Goal: Task Accomplishment & Management: Use online tool/utility

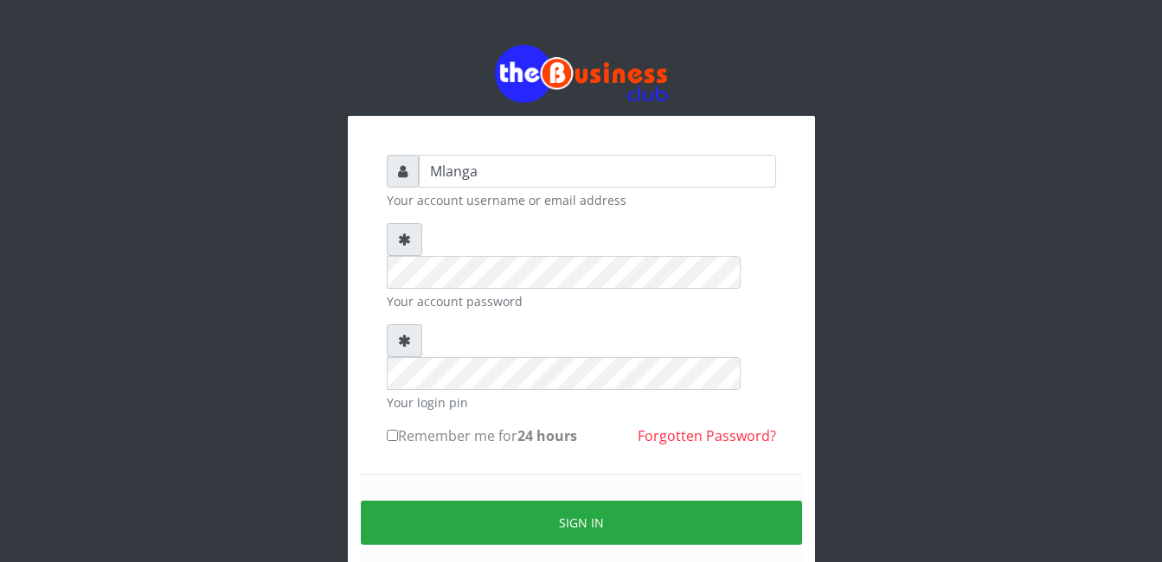
click at [313, 457] on div "Mlanga Your account username or email address Your account password Your login …" at bounding box center [581, 344] width 986 height 688
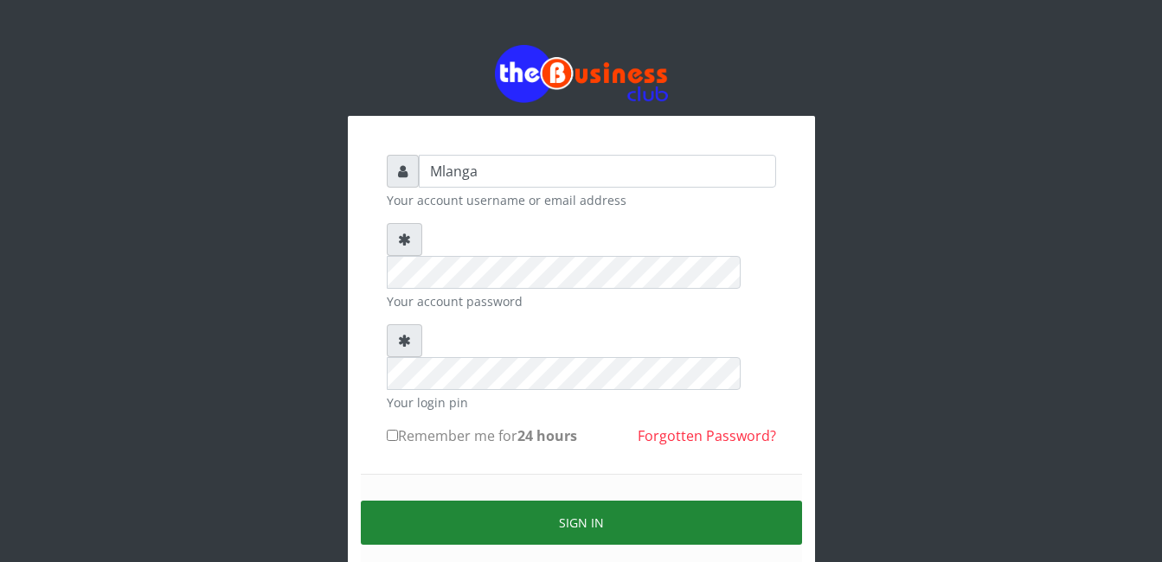
click at [592, 501] on button "Sign in" at bounding box center [581, 523] width 441 height 44
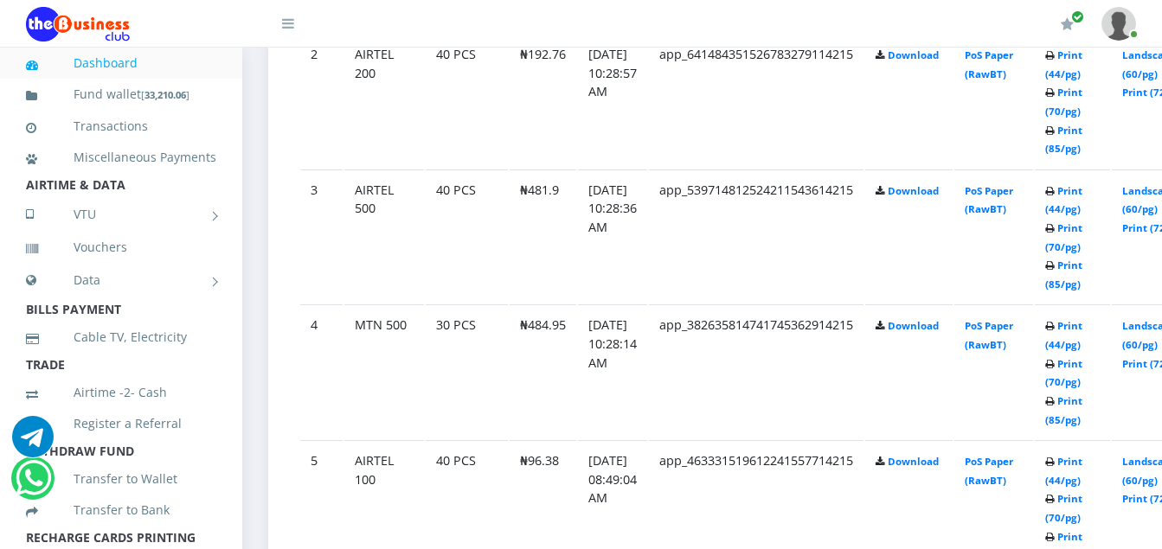
scroll to position [1142, 0]
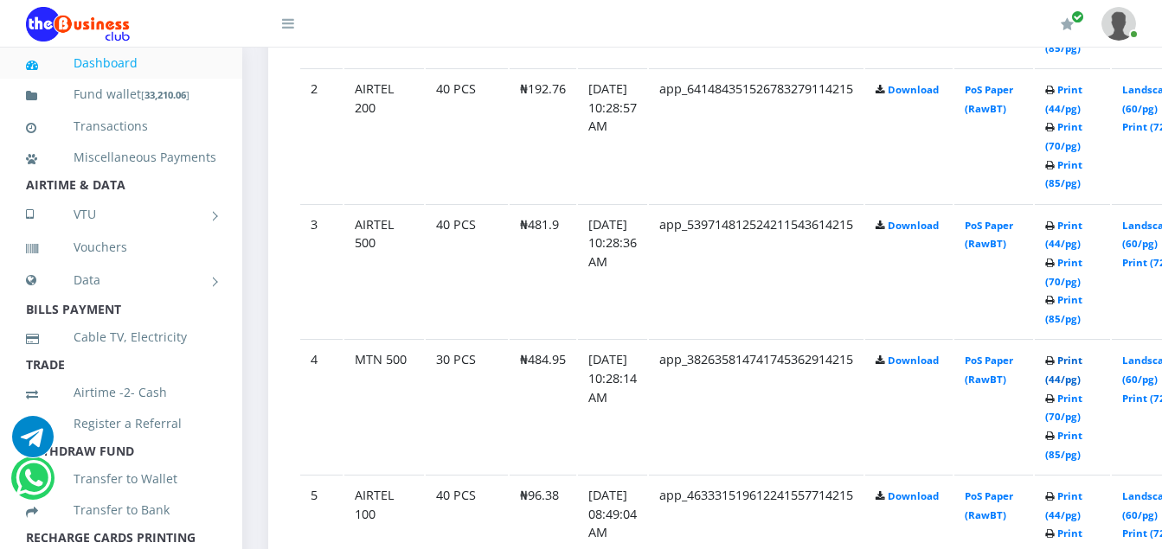
click at [1082, 365] on link "Print (44/pg)" at bounding box center [1063, 370] width 37 height 32
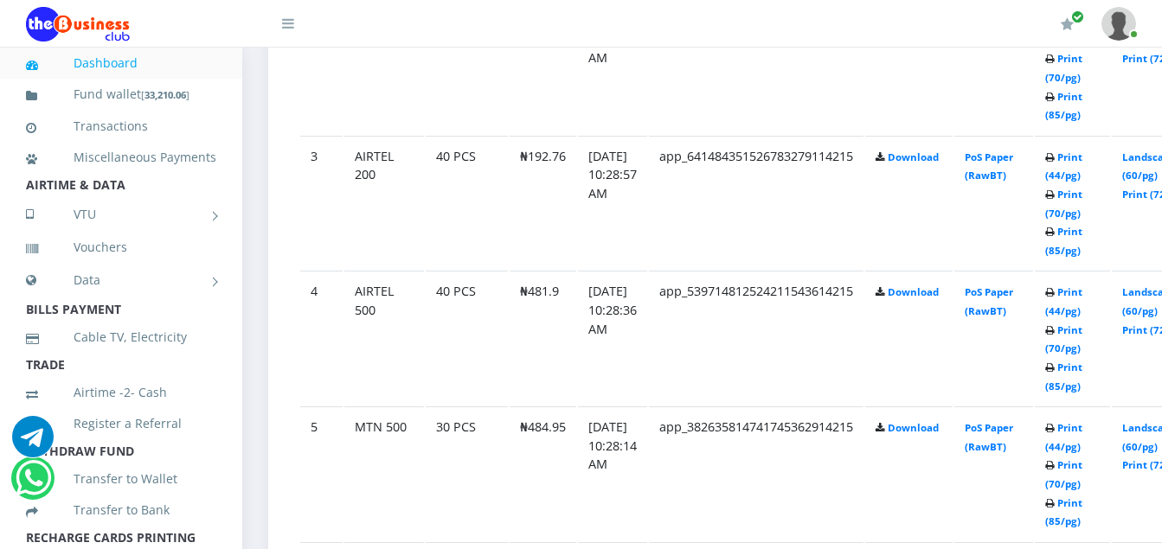
scroll to position [1211, 0]
click at [1082, 426] on link "Print (44/pg)" at bounding box center [1063, 436] width 37 height 32
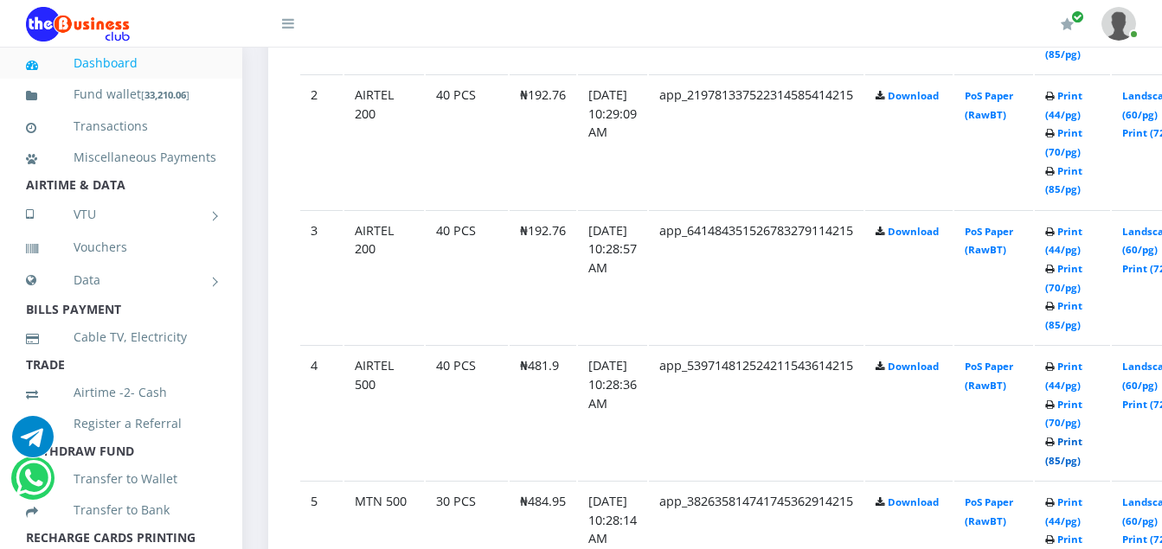
scroll to position [1211, 0]
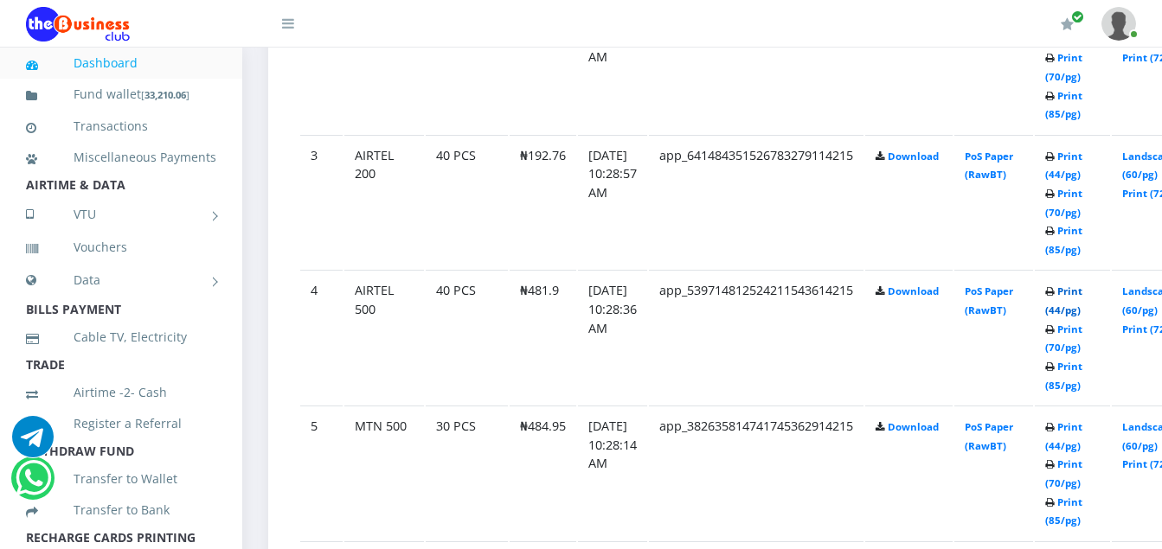
click at [1082, 295] on link "Print (44/pg)" at bounding box center [1063, 301] width 37 height 32
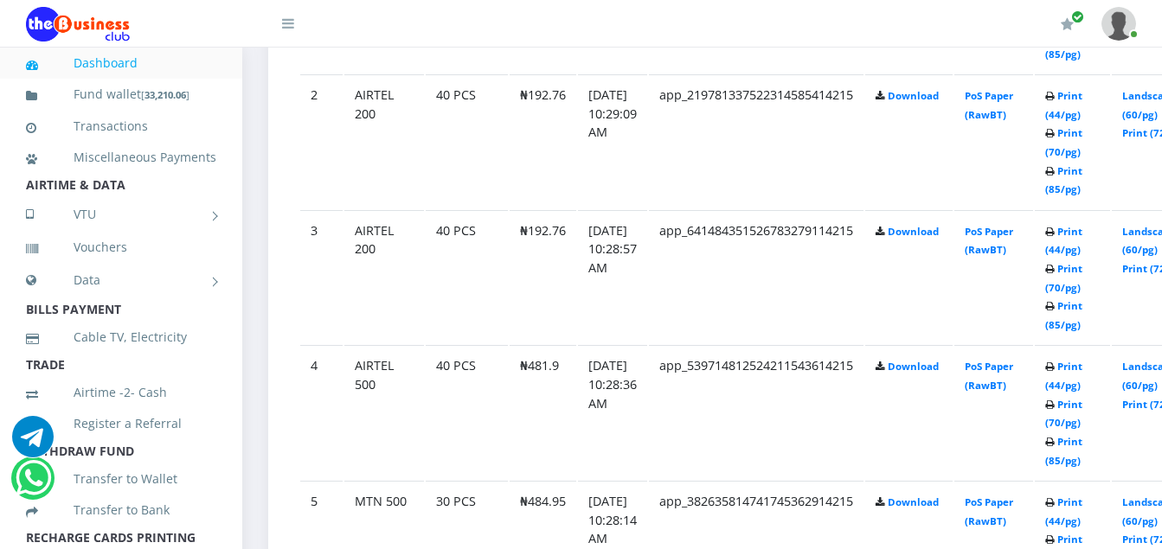
scroll to position [1211, 0]
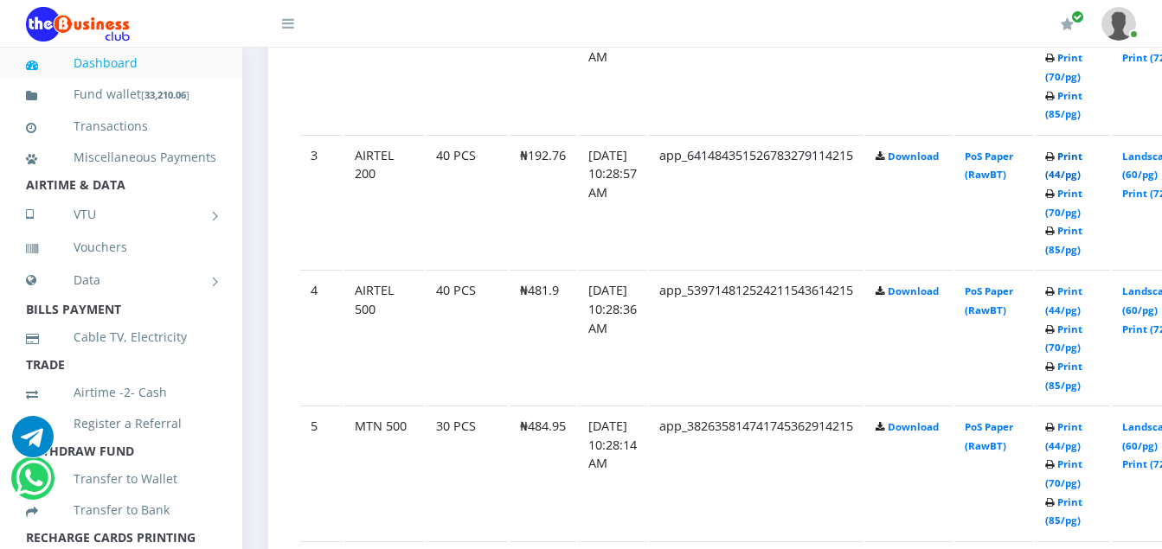
click at [1082, 161] on link "Print (44/pg)" at bounding box center [1063, 166] width 37 height 32
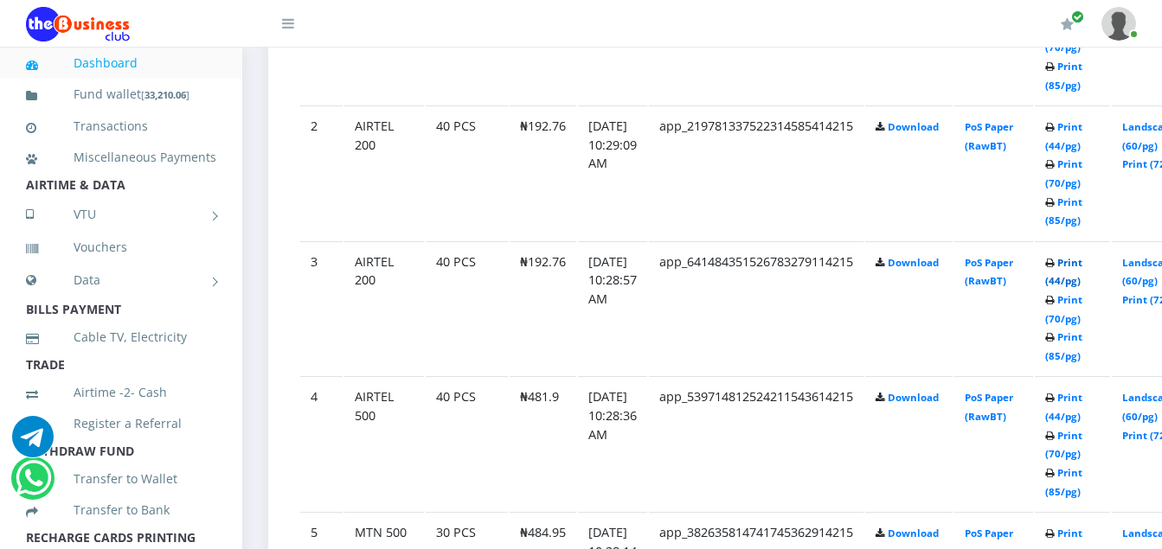
click at [1082, 267] on link "Print (44/pg)" at bounding box center [1063, 272] width 37 height 32
click at [1082, 263] on link "Print (44/pg)" at bounding box center [1063, 272] width 37 height 32
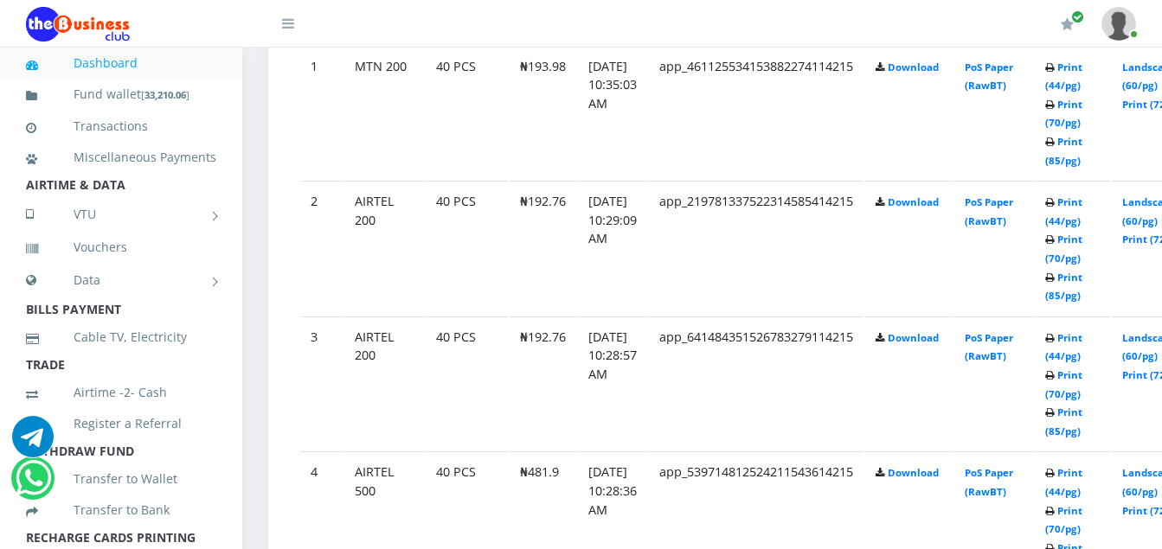
scroll to position [1104, 0]
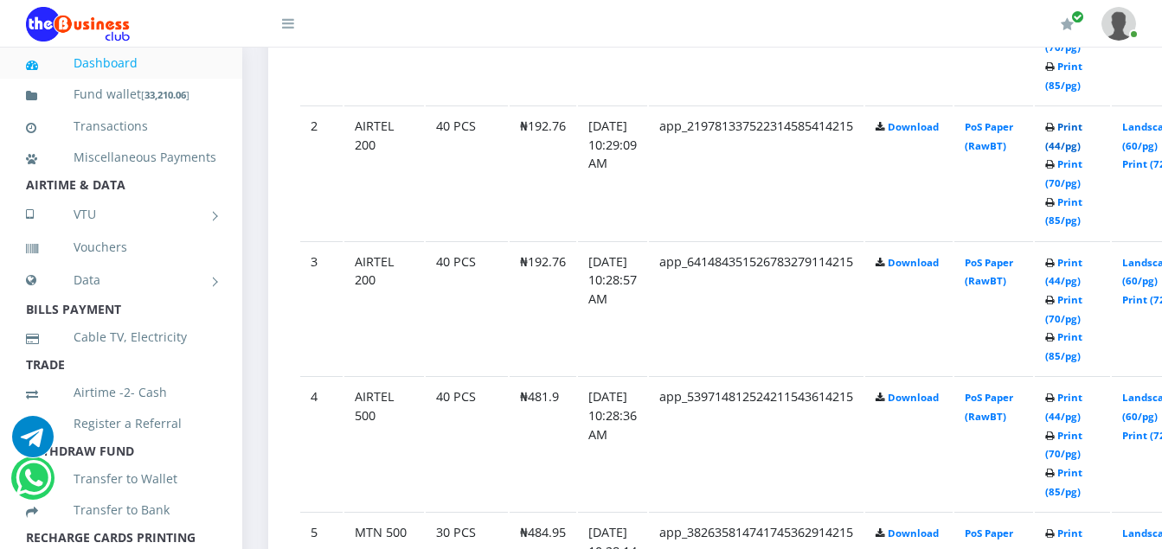
click at [1082, 128] on link "Print (44/pg)" at bounding box center [1063, 136] width 37 height 32
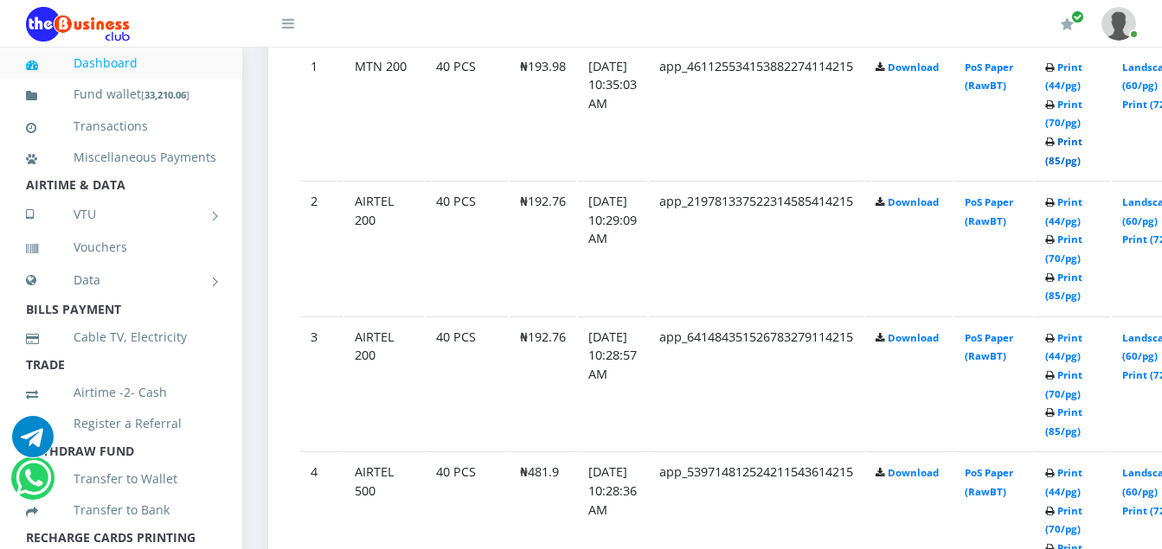
scroll to position [1104, 0]
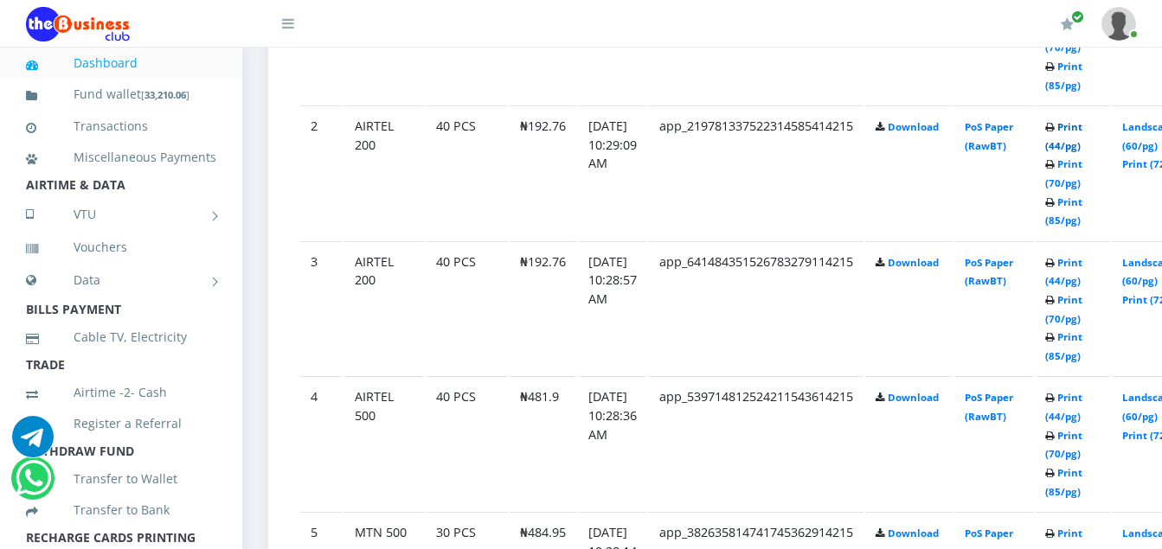
click at [1082, 126] on link "Print (44/pg)" at bounding box center [1063, 136] width 37 height 32
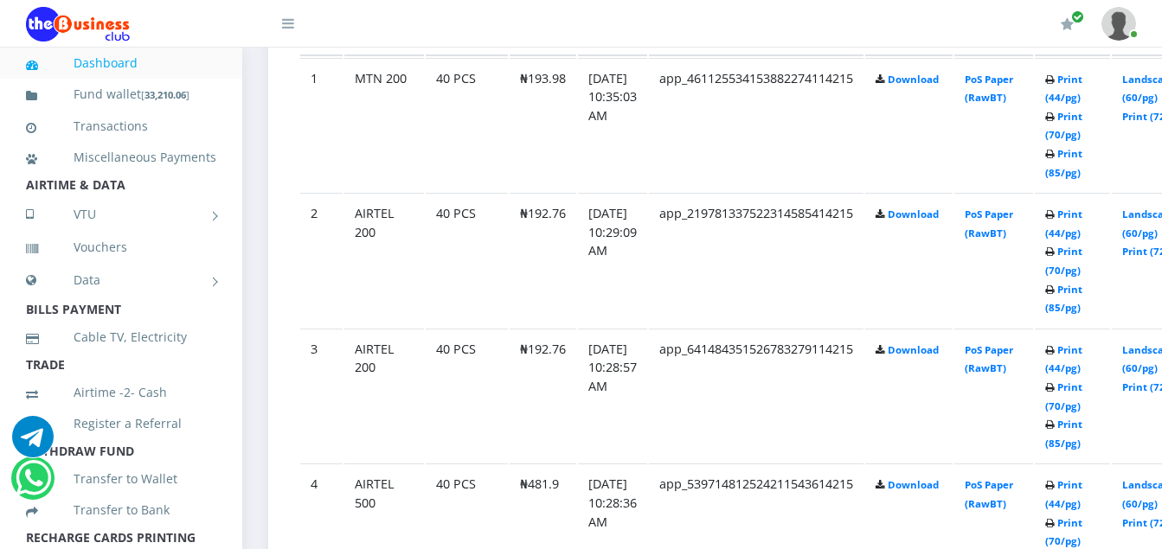
scroll to position [1001, 0]
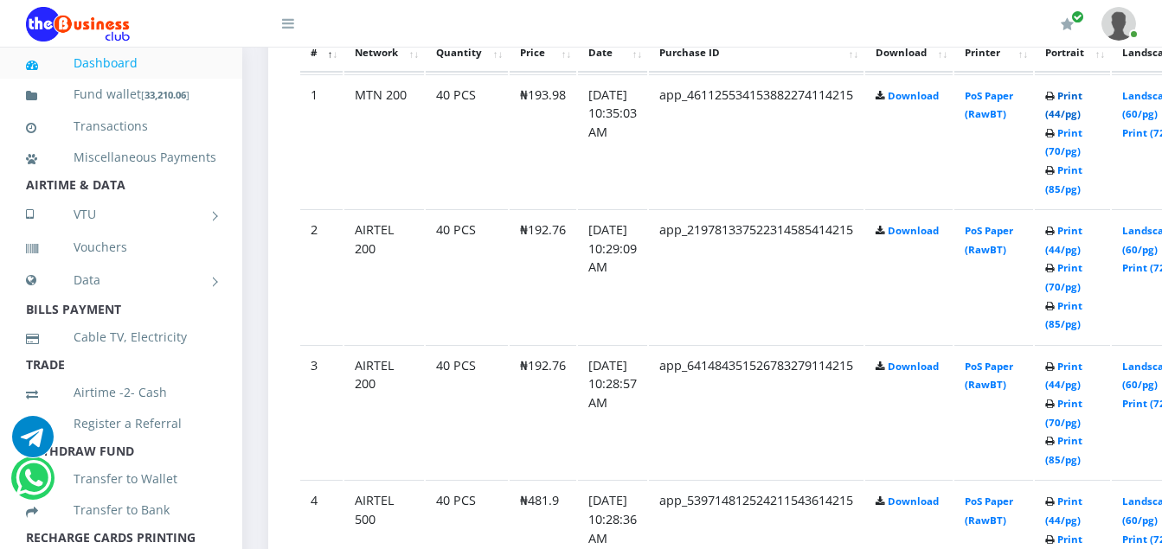
click at [1082, 97] on link "Print (44/pg)" at bounding box center [1063, 105] width 37 height 32
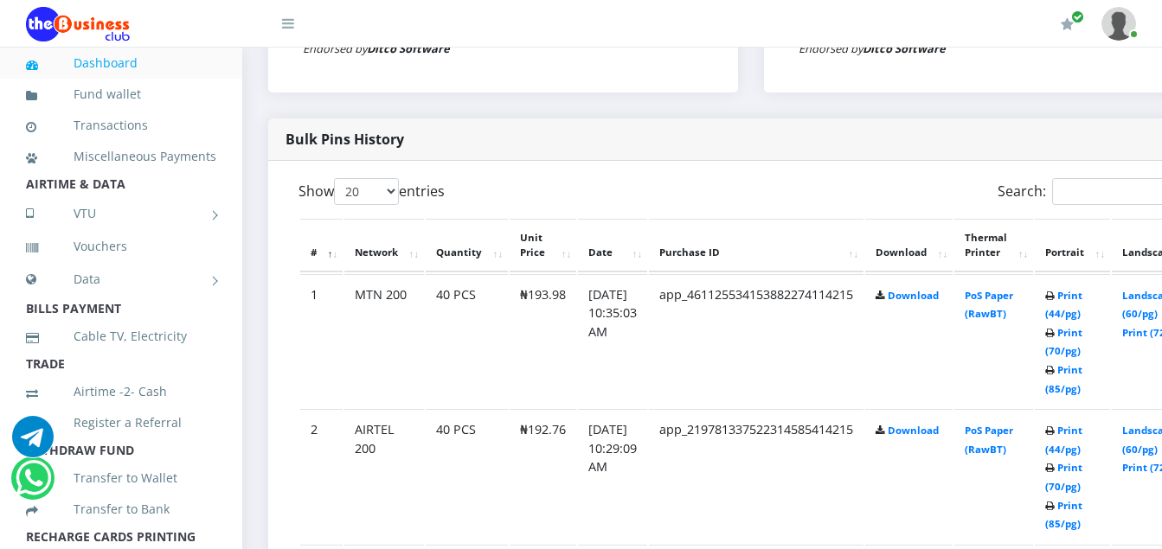
scroll to position [759, 0]
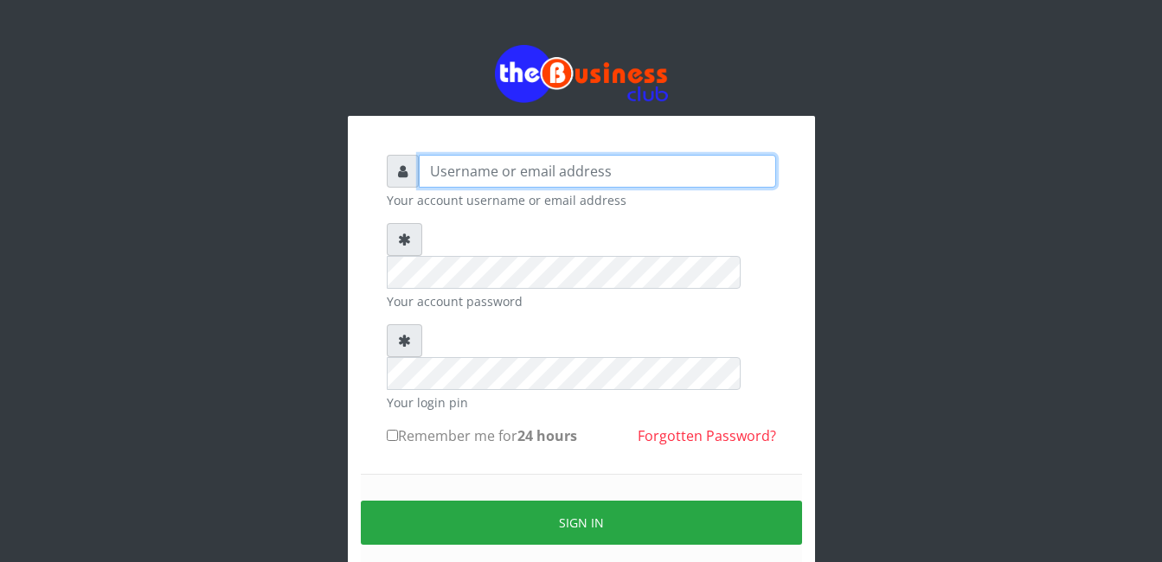
type input "Mlanga"
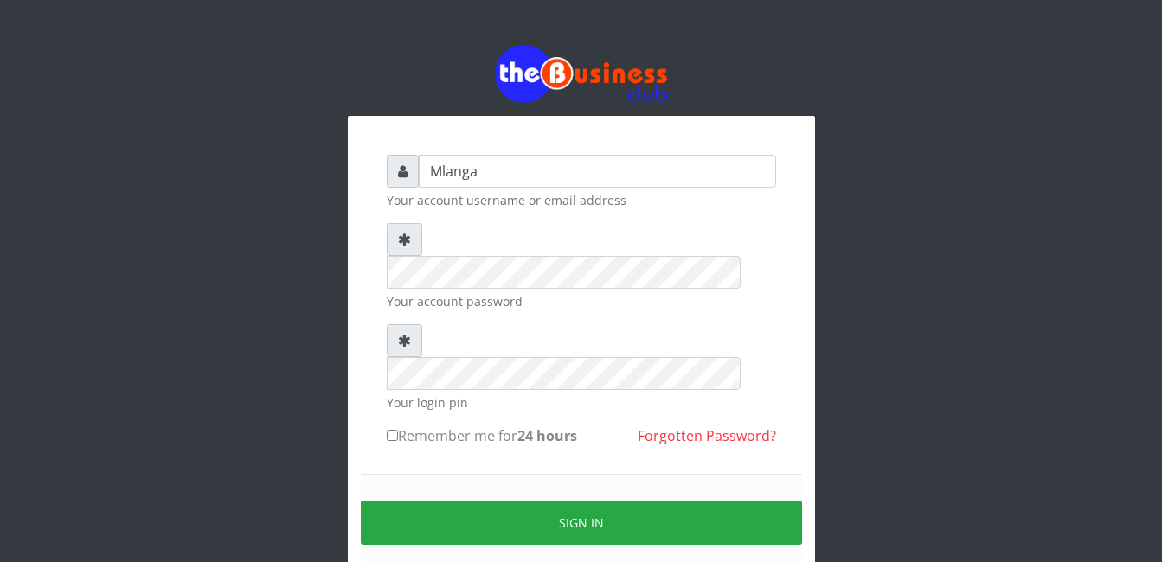
click at [278, 278] on div "Mlanga Your account username or email address Your account password Your login …" at bounding box center [581, 344] width 986 height 688
click at [208, 451] on div "Mlanga Your account username or email address Your account password Your login …" at bounding box center [581, 344] width 986 height 688
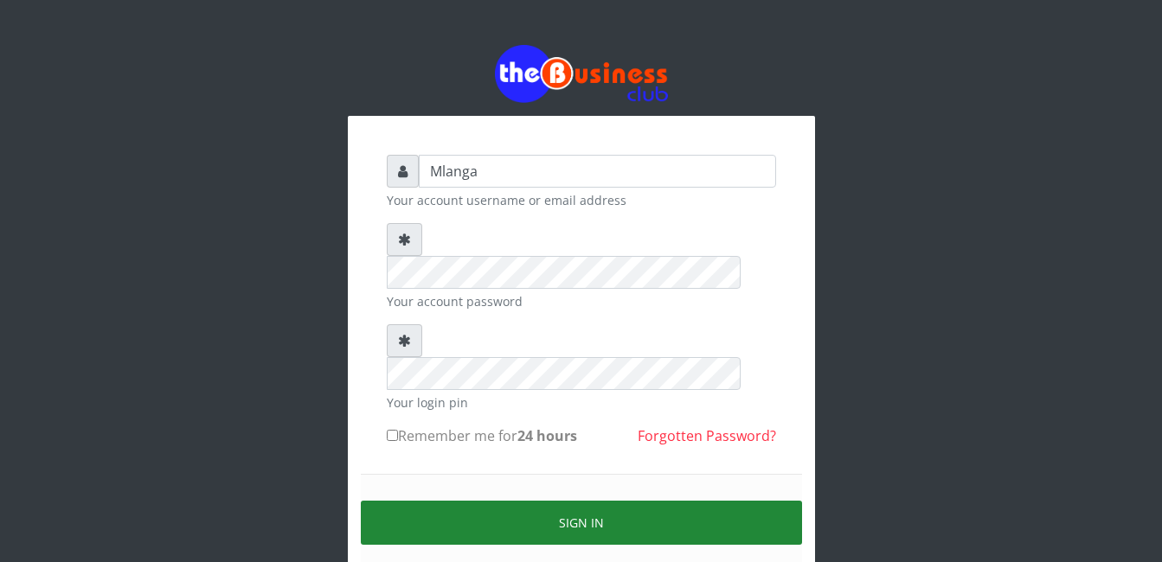
click at [594, 501] on button "Sign in" at bounding box center [581, 523] width 441 height 44
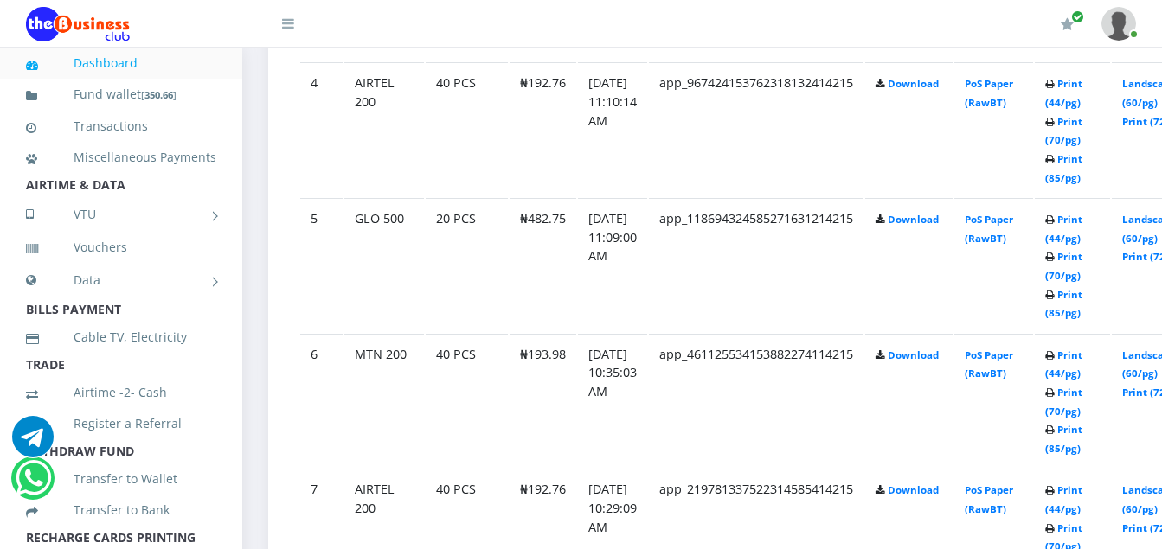
scroll to position [1384, 0]
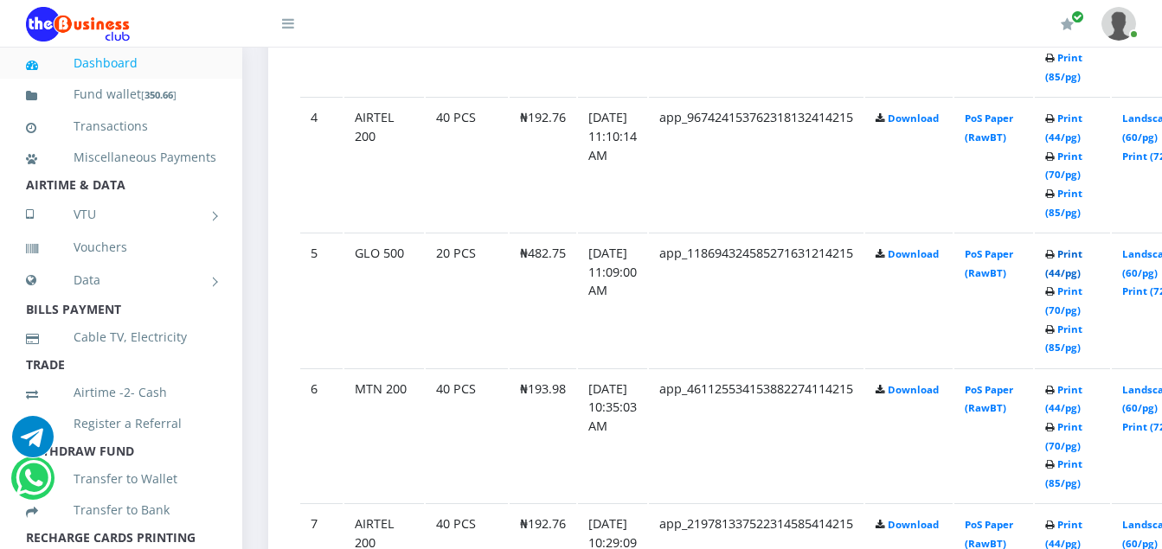
click at [1082, 258] on link "Print (44/pg)" at bounding box center [1063, 263] width 37 height 32
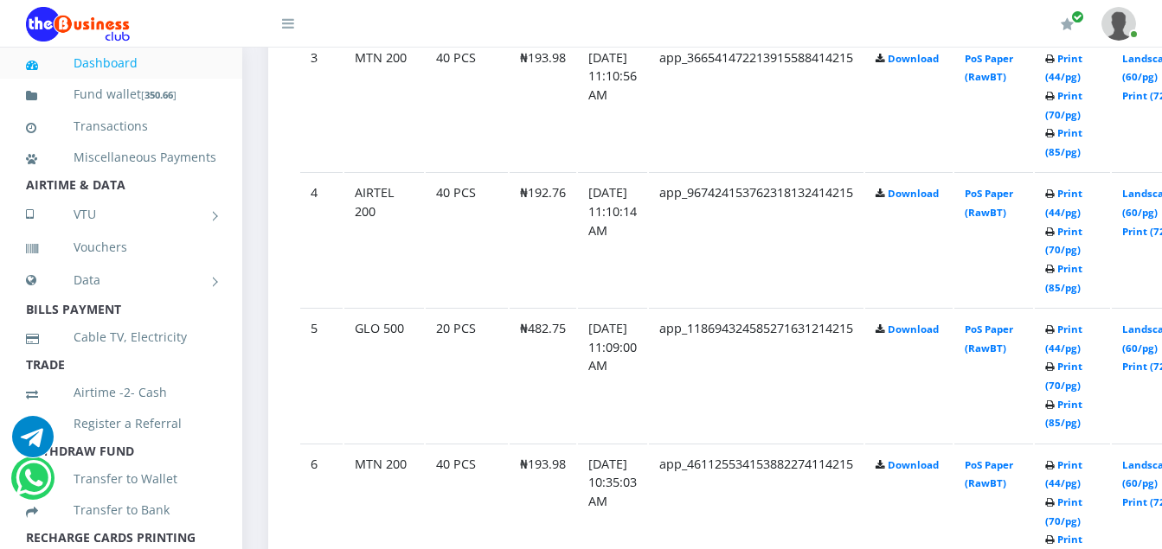
scroll to position [1384, 0]
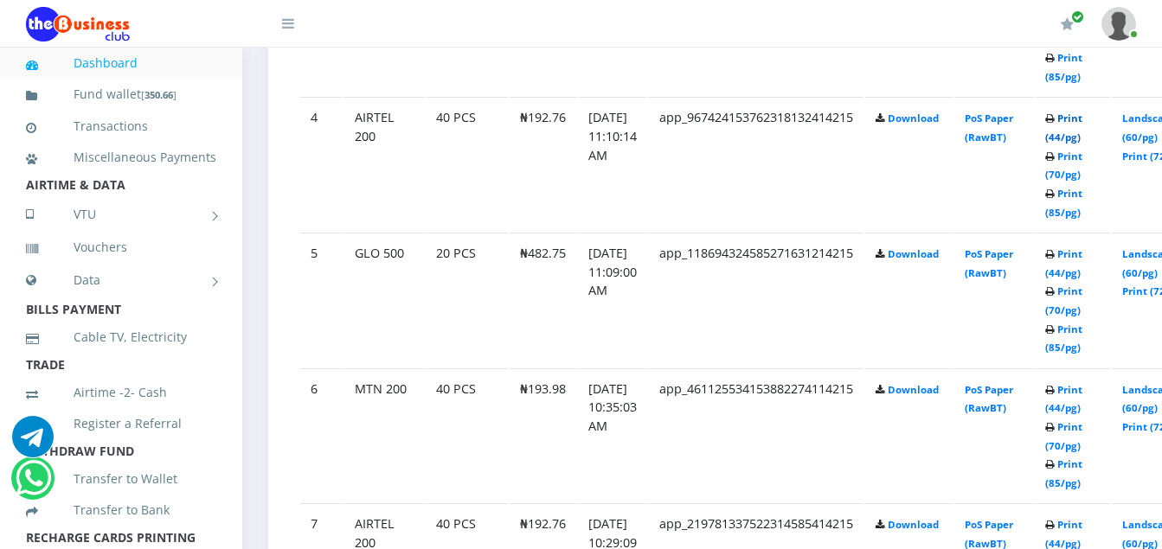
click at [1082, 124] on link "Print (44/pg)" at bounding box center [1063, 128] width 37 height 32
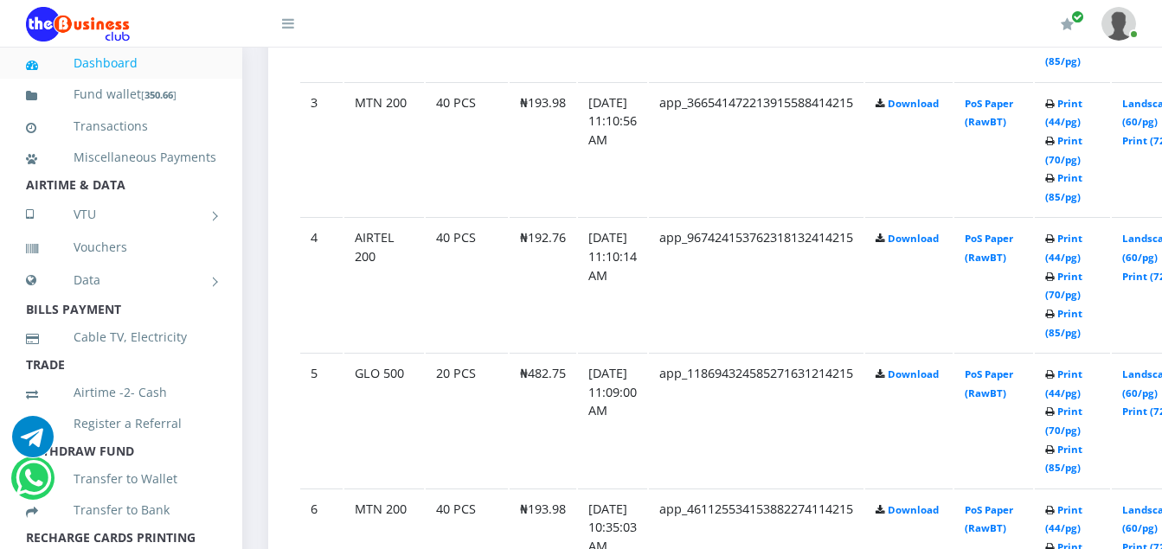
scroll to position [1245, 0]
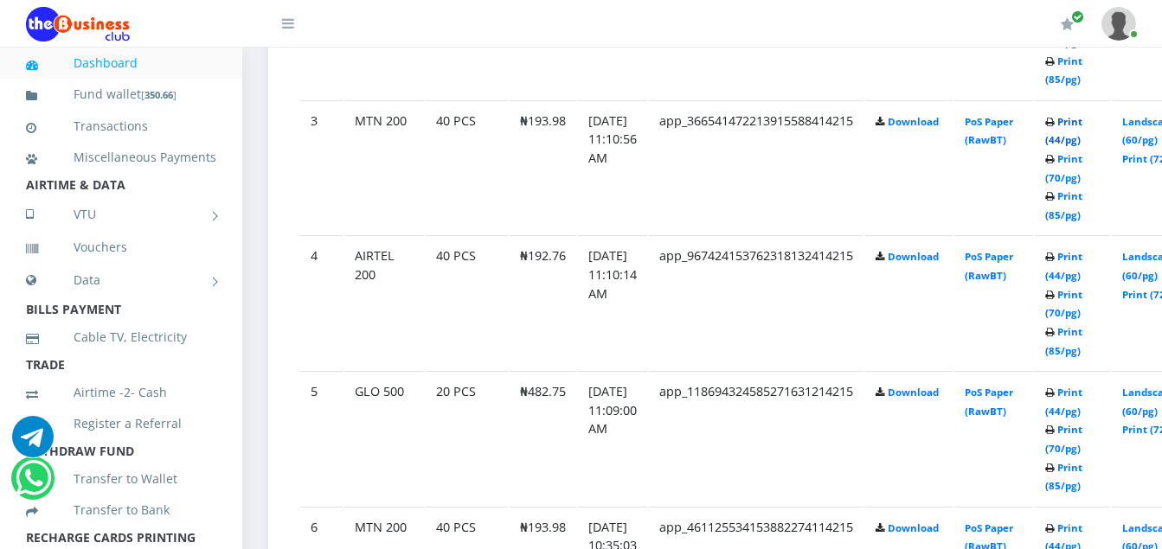
click at [1082, 123] on link "Print (44/pg)" at bounding box center [1063, 131] width 37 height 32
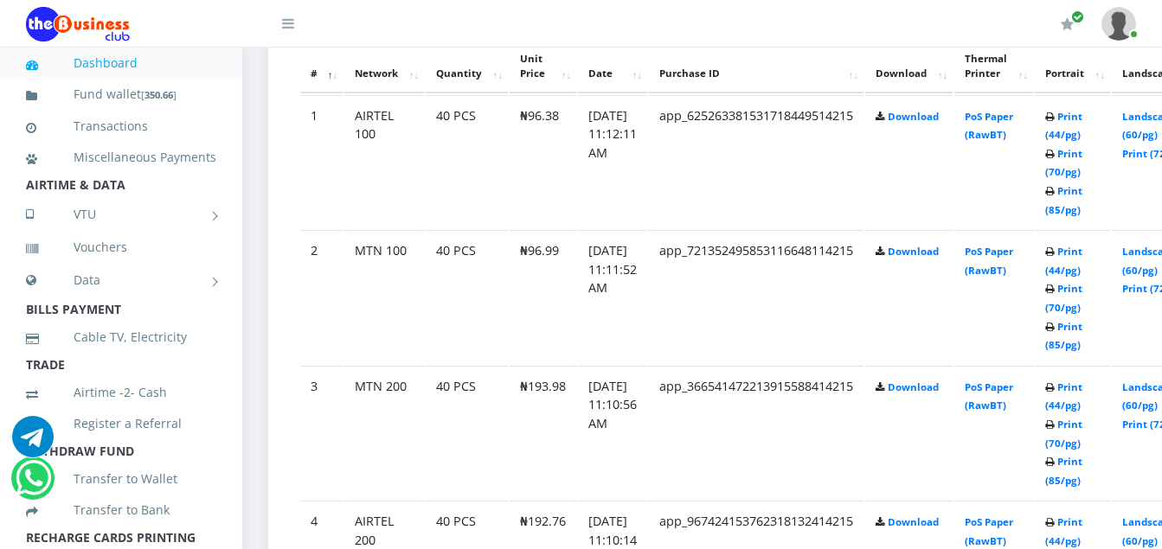
scroll to position [969, 0]
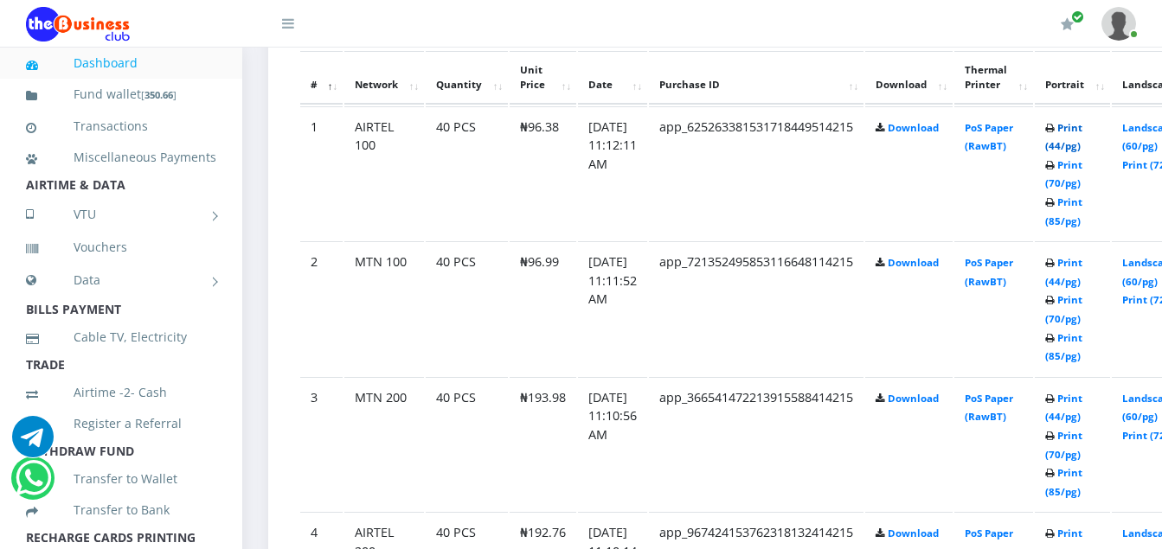
click at [1082, 129] on link "Print (44/pg)" at bounding box center [1063, 137] width 37 height 32
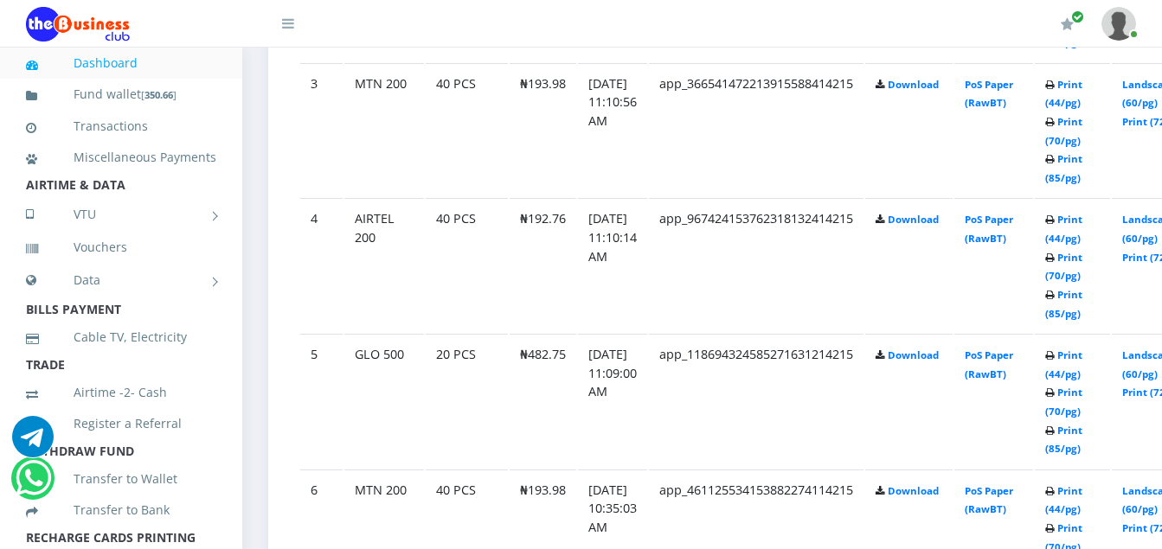
scroll to position [1315, 0]
